Goal: Browse casually: Explore the website without a specific task or goal

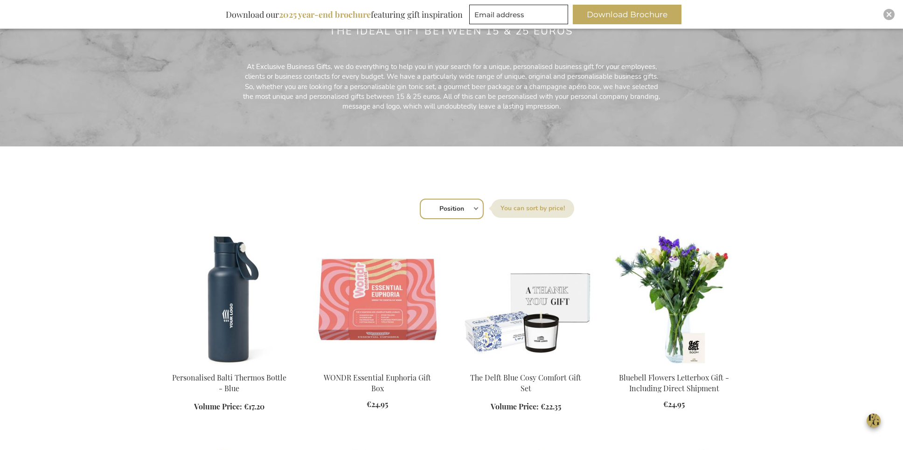
scroll to position [187, 0]
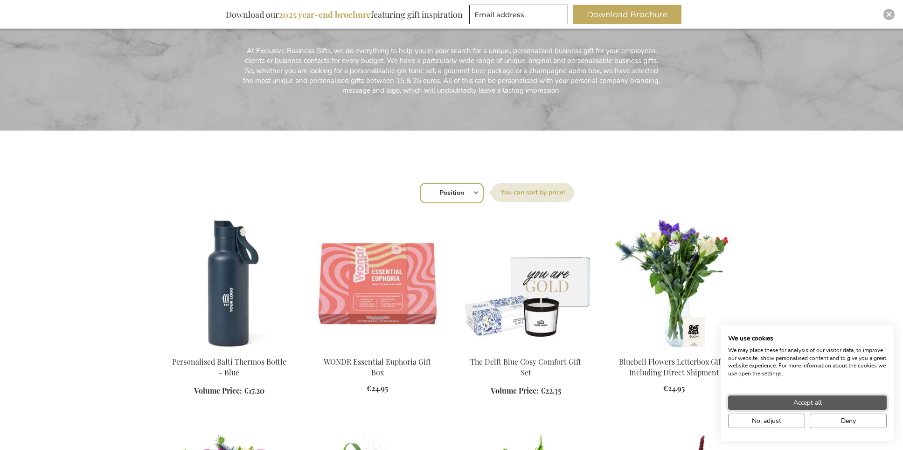
click at [828, 405] on button "Accept all" at bounding box center [807, 403] width 159 height 14
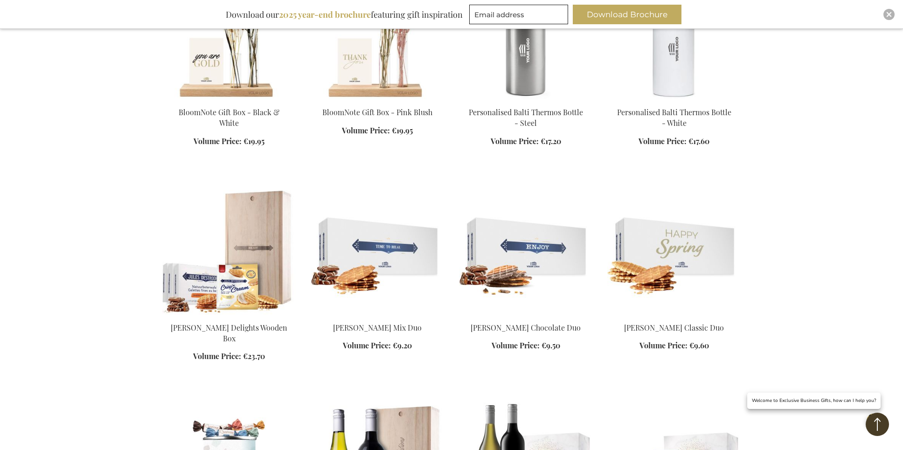
scroll to position [886, 0]
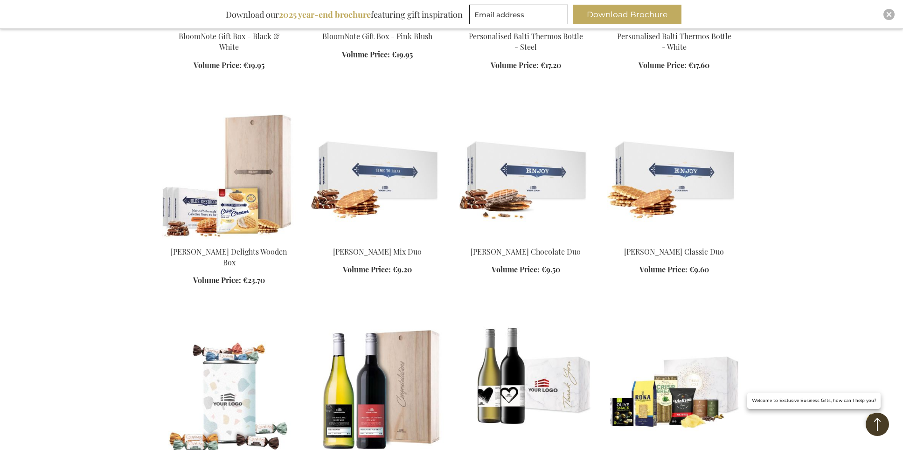
scroll to position [1026, 0]
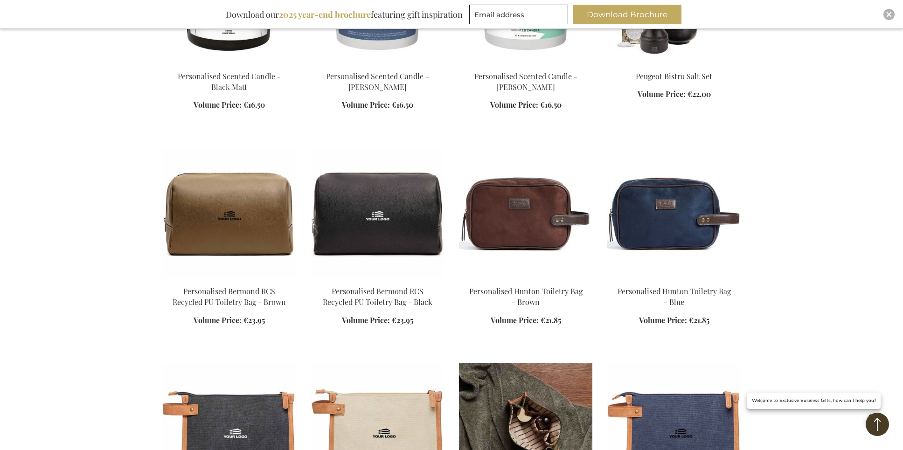
scroll to position [1819, 0]
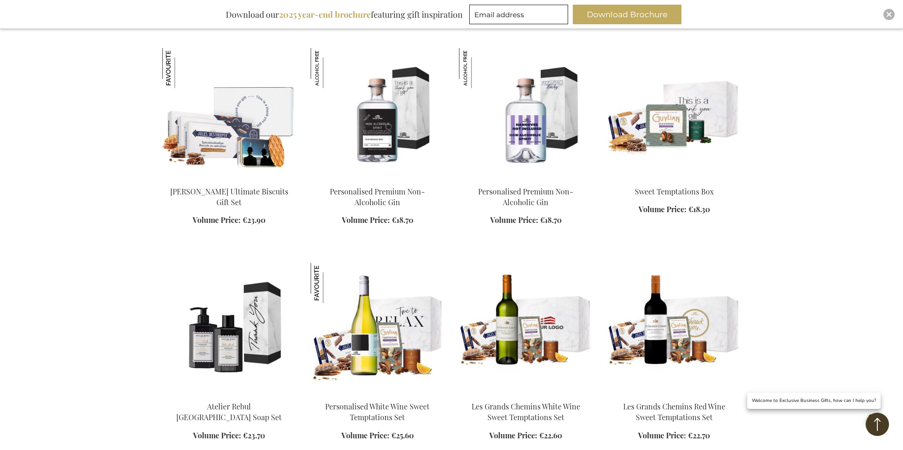
scroll to position [2799, 0]
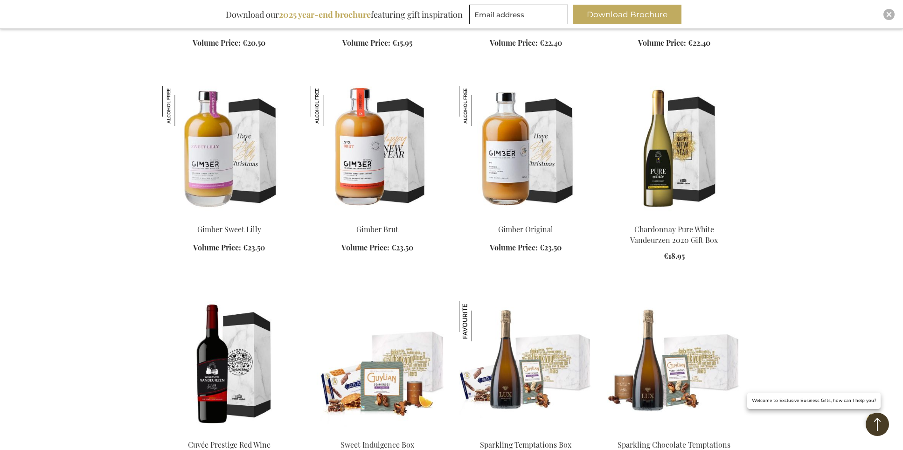
scroll to position [3452, 0]
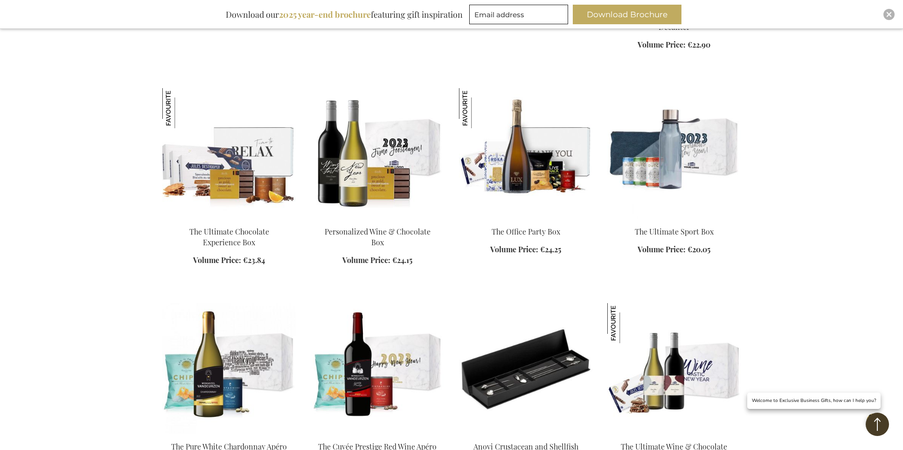
scroll to position [4151, 0]
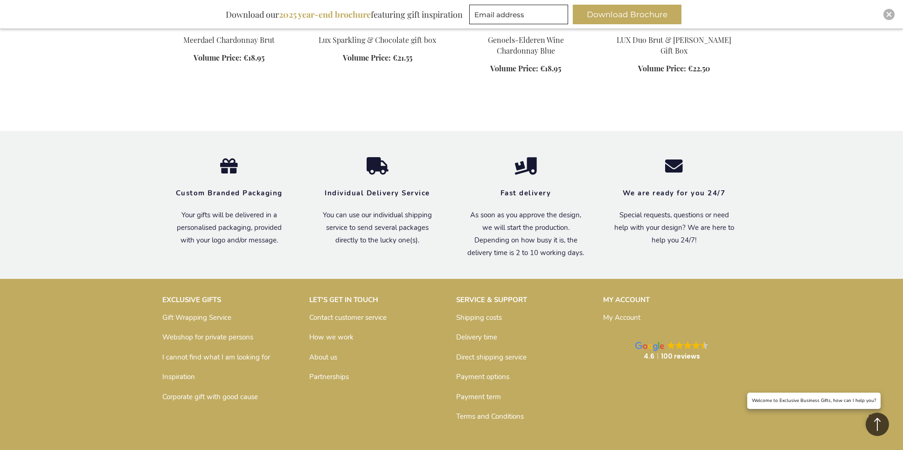
scroll to position [5498, 0]
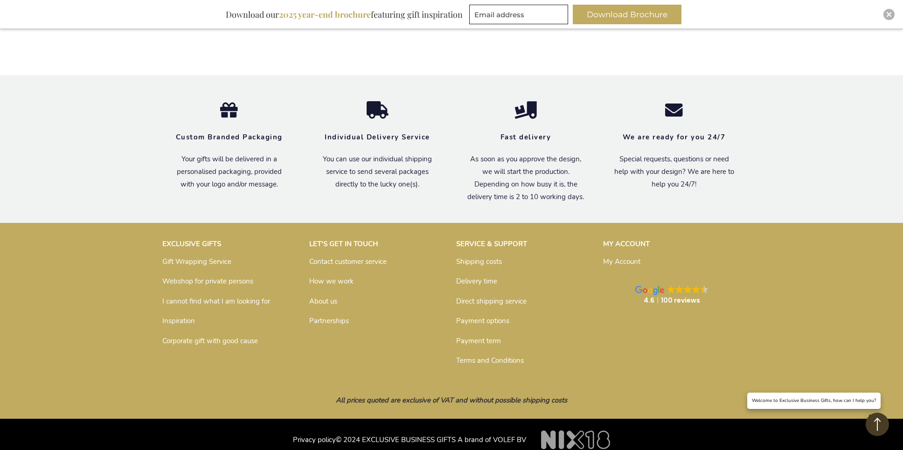
click at [325, 297] on link "About us" at bounding box center [323, 301] width 28 height 9
